Goal: Transaction & Acquisition: Purchase product/service

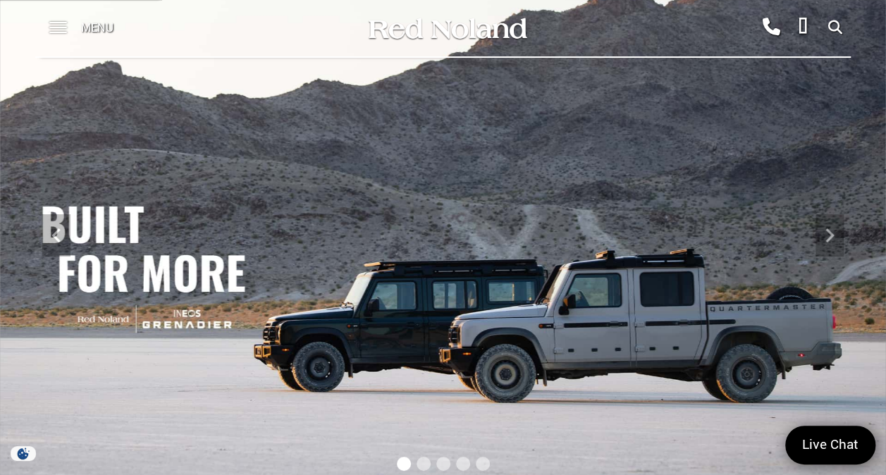
click at [62, 23] on span at bounding box center [58, 28] width 18 height 56
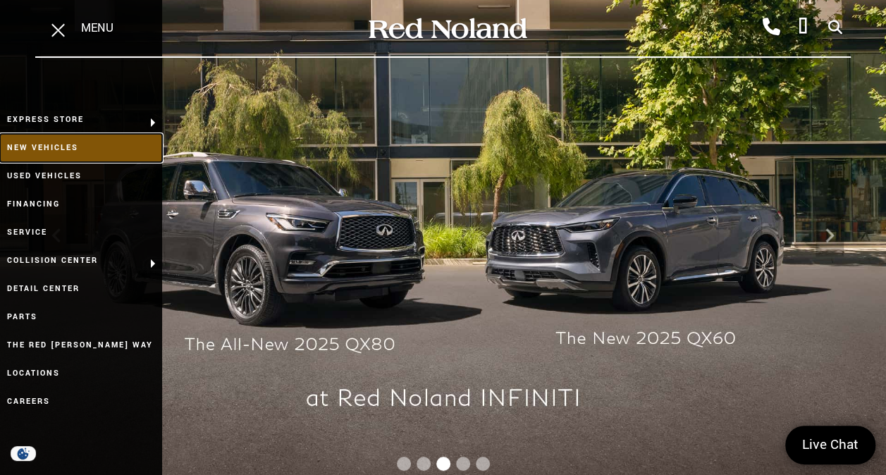
click at [63, 143] on link "New Vehicles" at bounding box center [81, 148] width 162 height 28
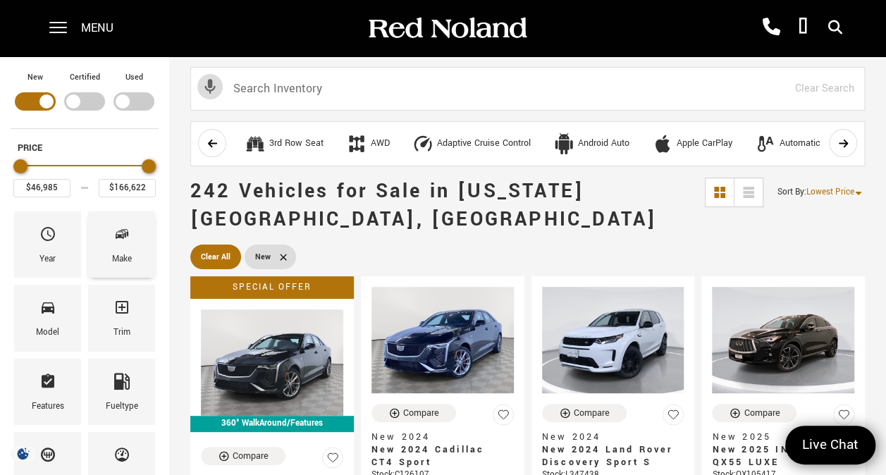
click at [129, 235] on icon "Make" at bounding box center [122, 234] width 17 height 17
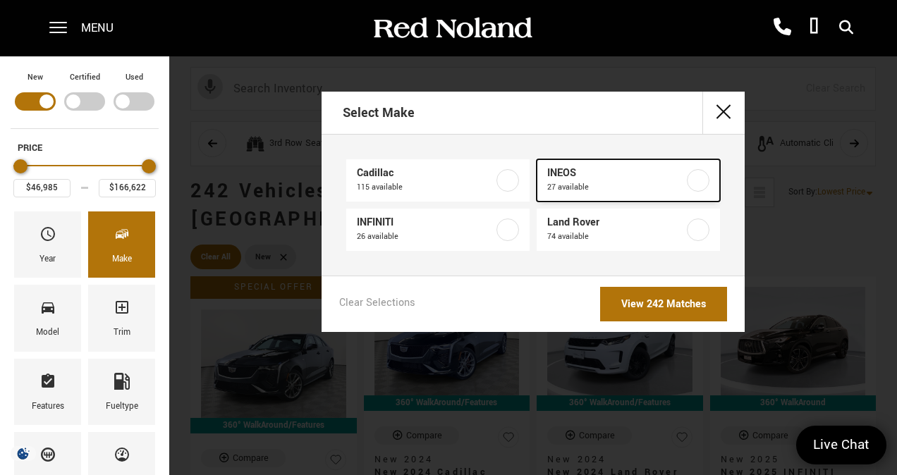
click at [691, 178] on label at bounding box center [698, 180] width 23 height 23
type input "$79,999"
type input "$99,640"
checkbox input "true"
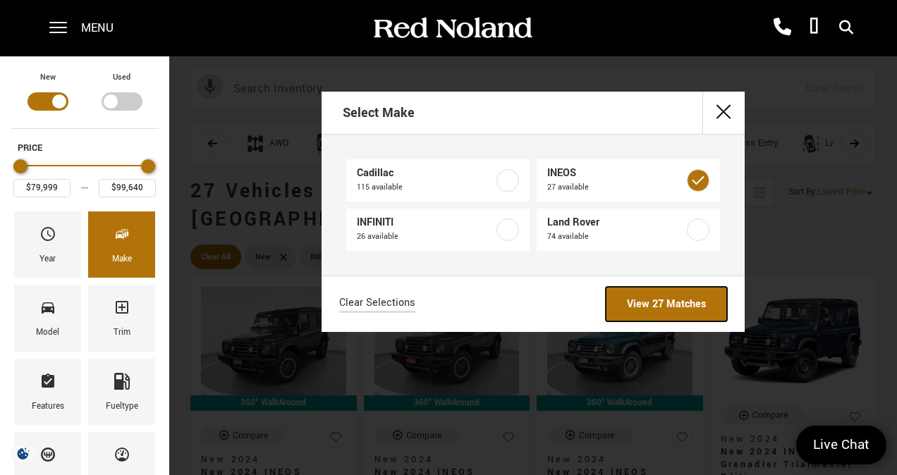
click at [660, 307] on link "View 27 Matches" at bounding box center [666, 304] width 121 height 35
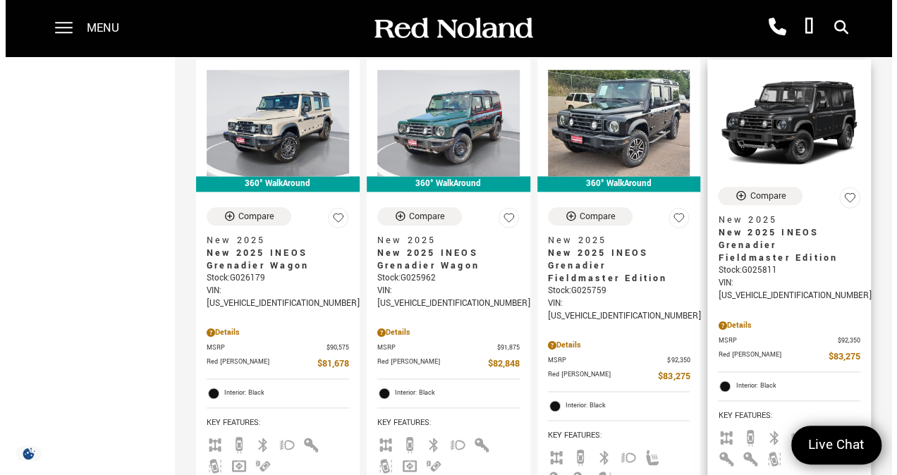
scroll to position [776, 0]
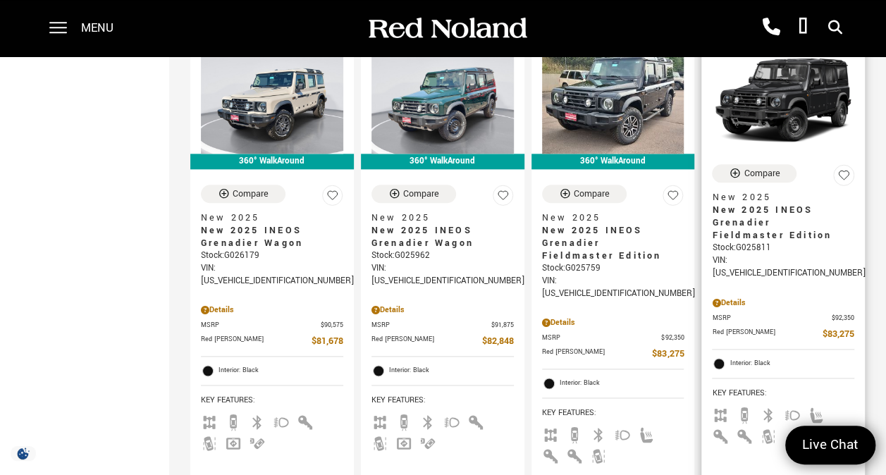
click at [739, 297] on div "Details" at bounding box center [783, 303] width 142 height 13
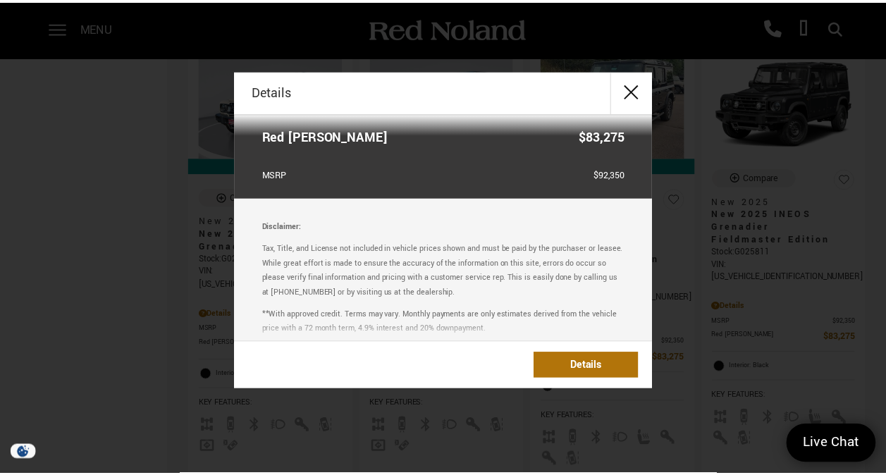
scroll to position [183, 0]
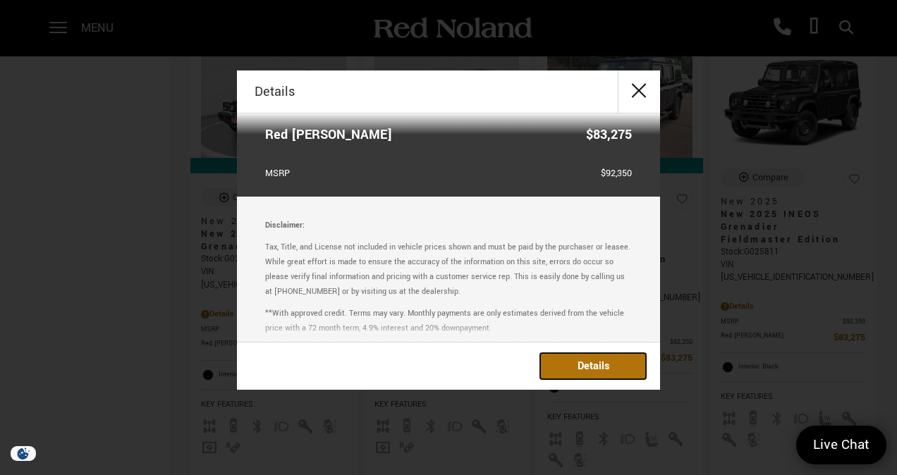
click at [599, 368] on link "Details" at bounding box center [593, 366] width 106 height 26
click at [637, 89] on button "close" at bounding box center [639, 92] width 42 height 42
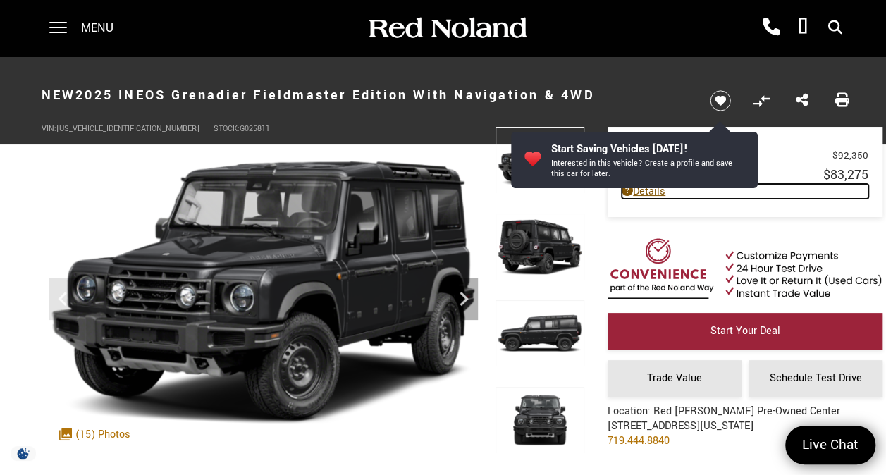
click at [791, 184] on link "Details" at bounding box center [745, 191] width 247 height 15
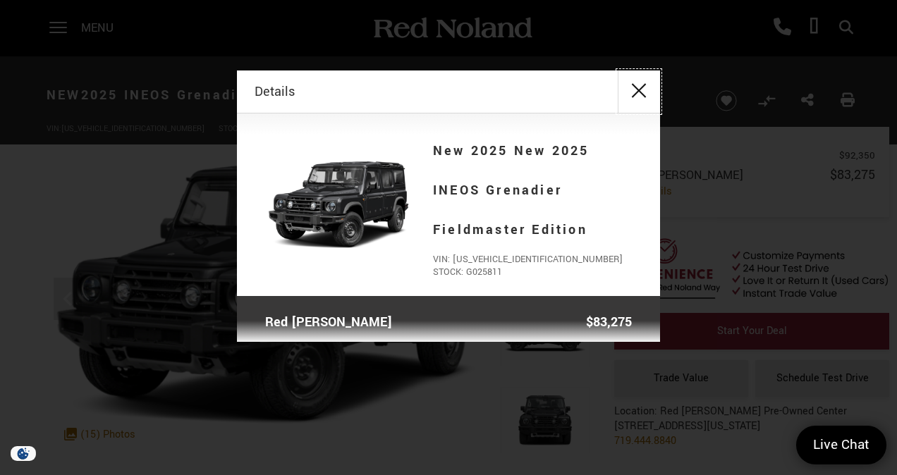
click at [635, 86] on button "close" at bounding box center [639, 92] width 42 height 42
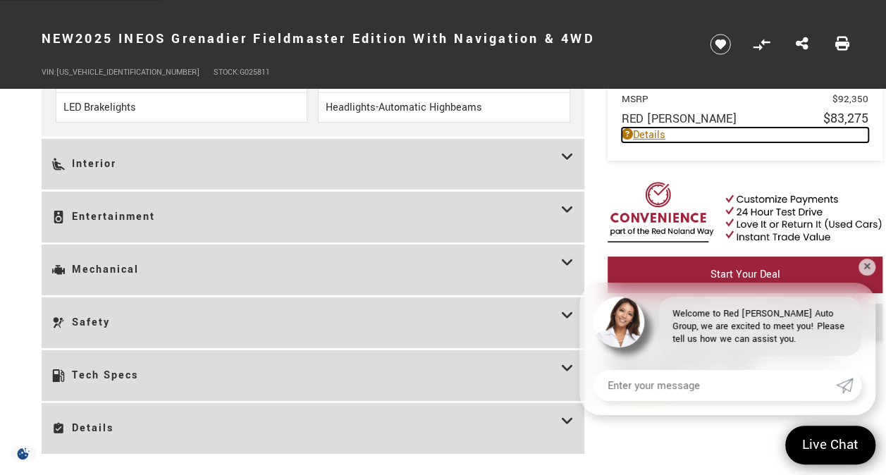
scroll to position [2115, 0]
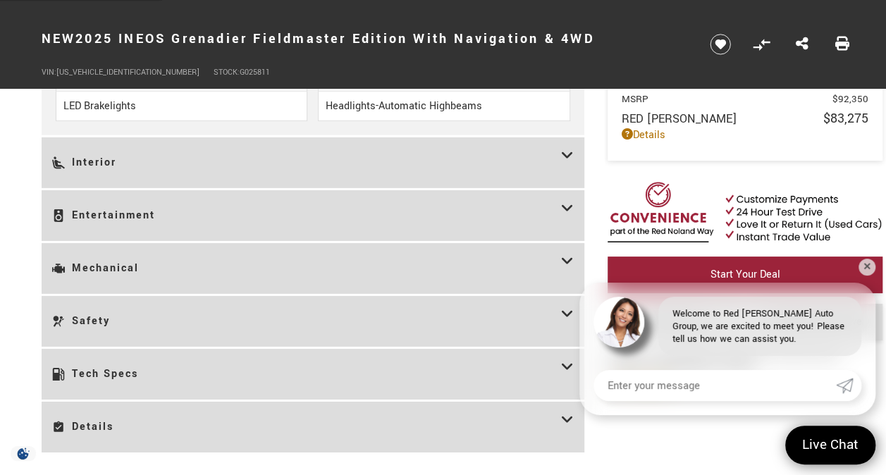
click at [570, 148] on icon at bounding box center [567, 163] width 13 height 30
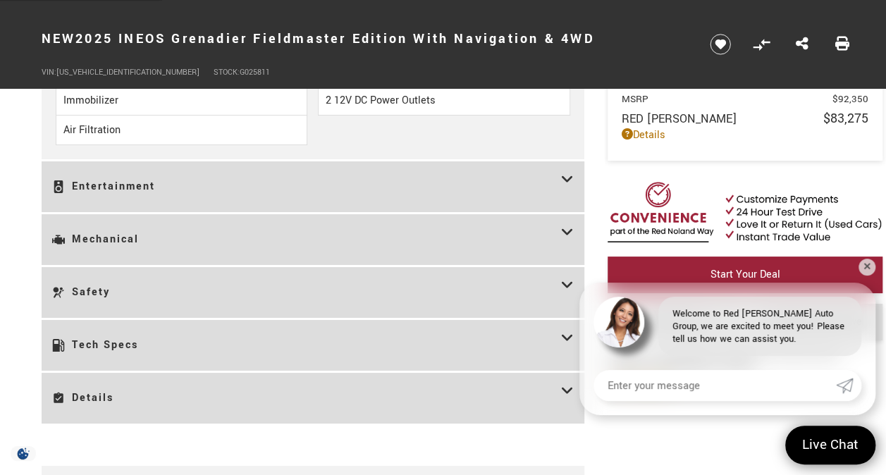
scroll to position [2397, 0]
click at [568, 185] on icon at bounding box center [567, 186] width 13 height 30
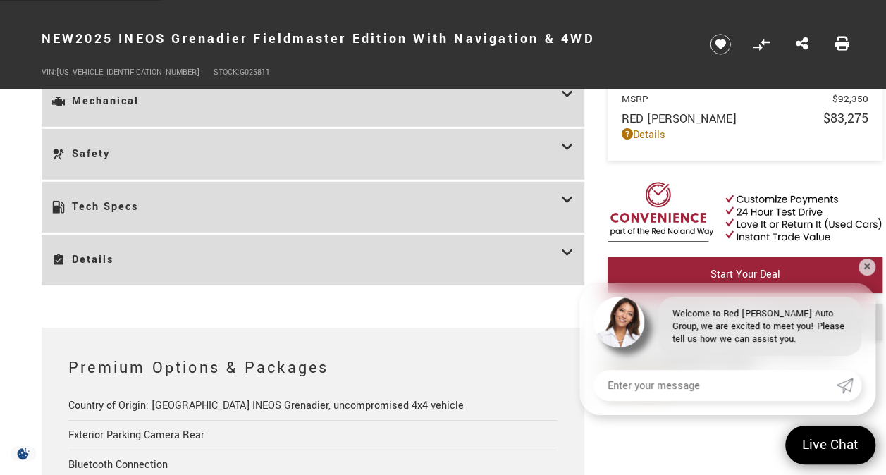
scroll to position [1974, 0]
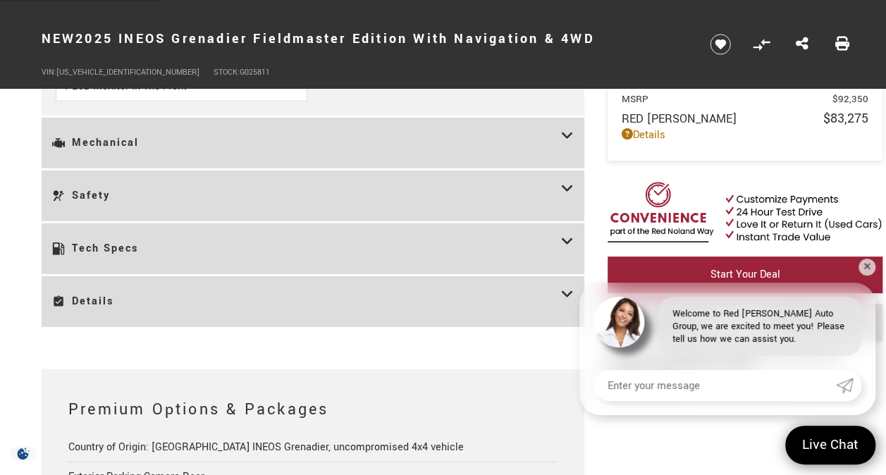
click at [571, 295] on icon at bounding box center [567, 302] width 13 height 30
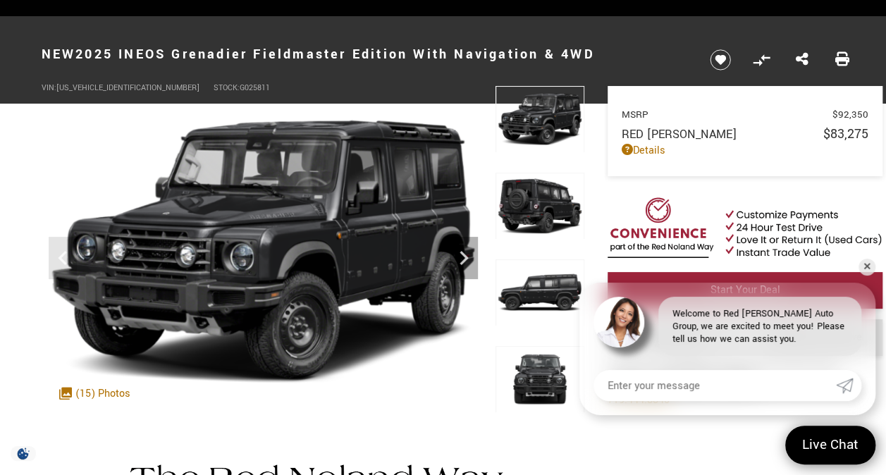
scroll to position [0, 0]
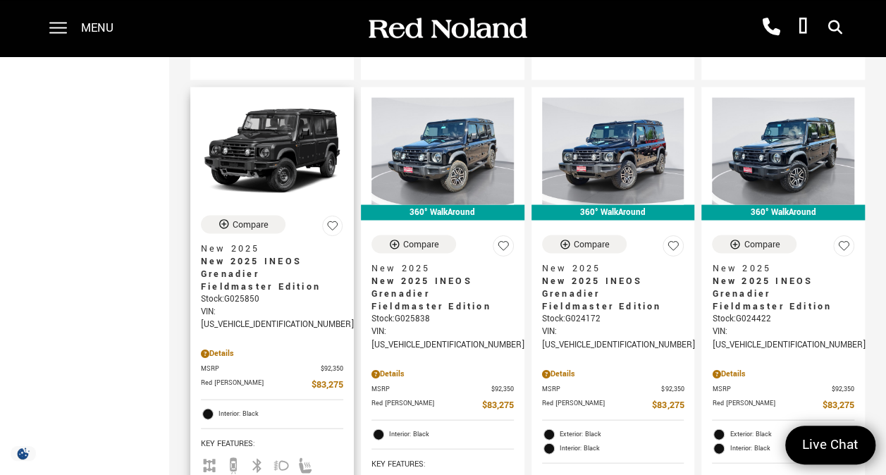
scroll to position [1269, 0]
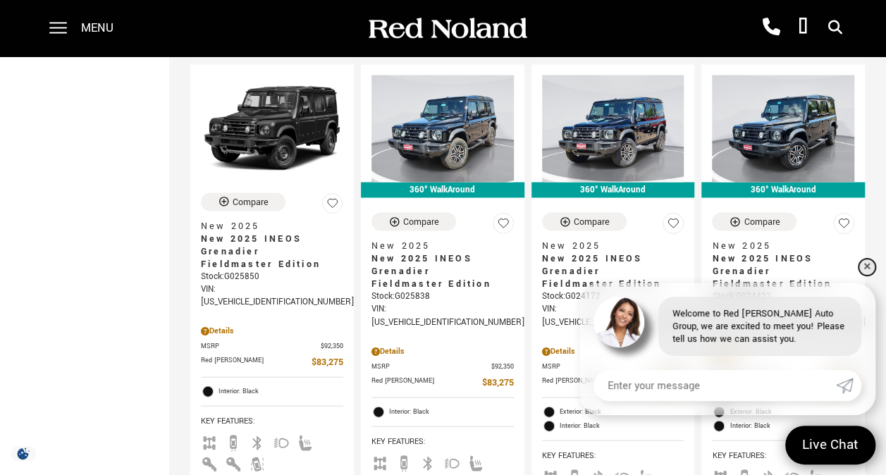
click at [864, 271] on link "✕" at bounding box center [867, 267] width 17 height 17
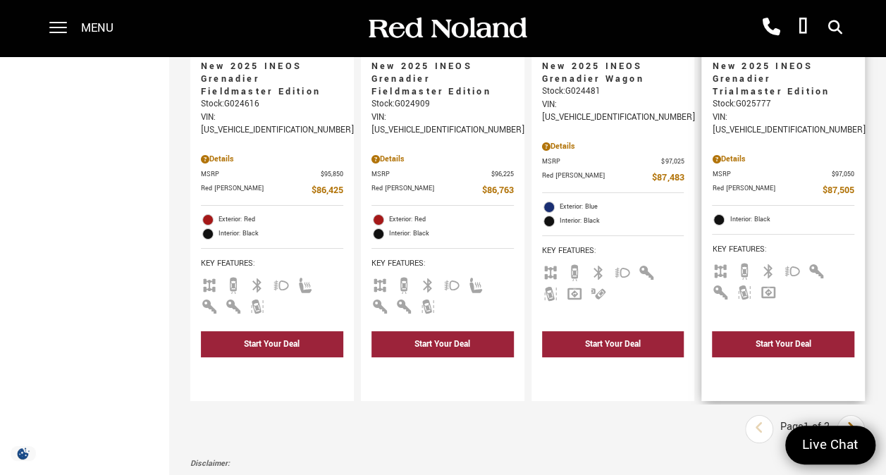
scroll to position [2538, 0]
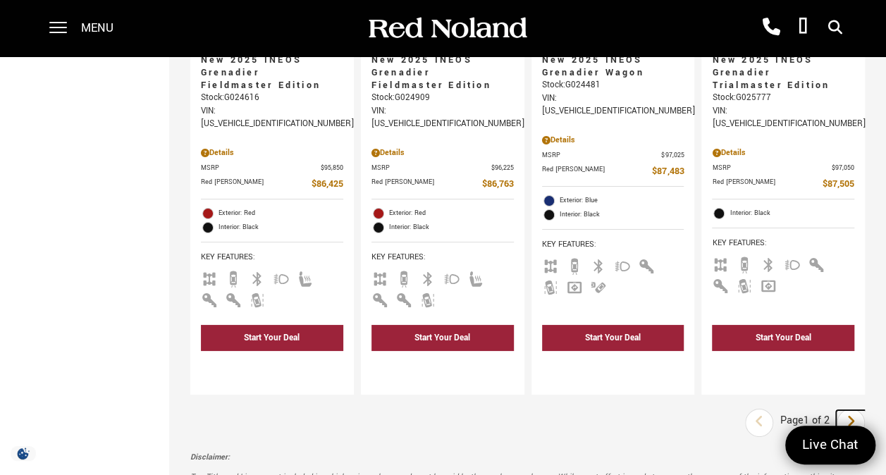
click at [856, 410] on icon "next page" at bounding box center [851, 421] width 9 height 23
